Goal: Transaction & Acquisition: Register for event/course

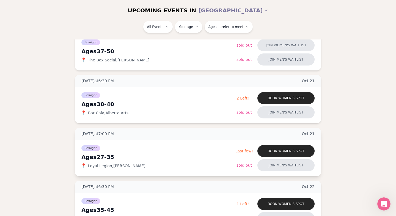
scroll to position [217, 0]
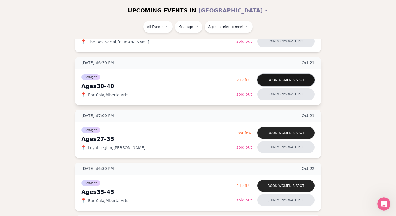
click at [278, 82] on button "Book women's spot" at bounding box center [285, 80] width 57 height 12
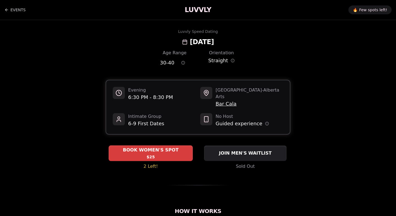
click at [136, 147] on span "BOOK WOMEN'S SPOT" at bounding box center [151, 150] width 58 height 7
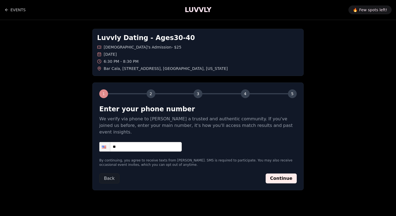
click at [143, 142] on input "**" at bounding box center [140, 147] width 82 height 10
